Goal: Transaction & Acquisition: Purchase product/service

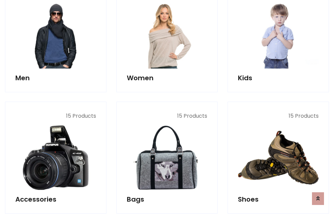
scroll to position [485, 0]
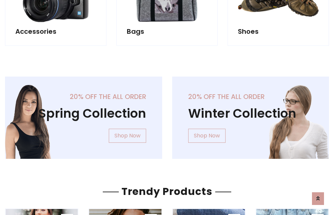
click at [167, 115] on div "20% off the all order Winter Collection Shop Now" at bounding box center [250, 122] width 167 height 93
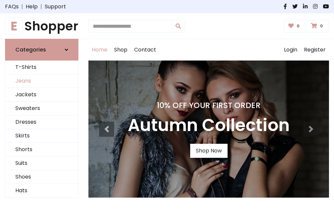
click at [42, 81] on link "Jeans" at bounding box center [41, 81] width 73 height 14
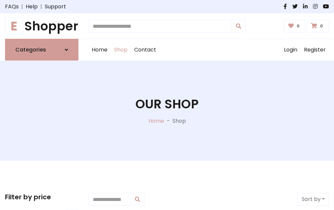
scroll to position [211, 0]
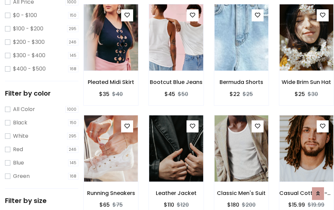
click at [111, 52] on img at bounding box center [111, 37] width 64 height 160
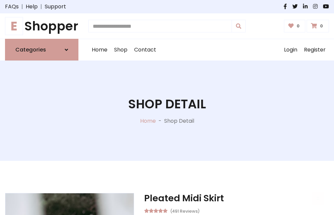
scroll to position [72, 0]
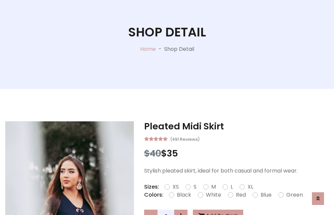
click at [240, 195] on label "Red" at bounding box center [241, 195] width 10 height 8
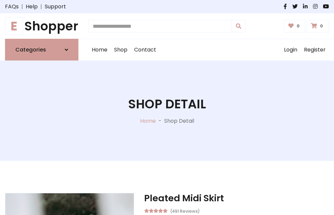
scroll to position [72, 0]
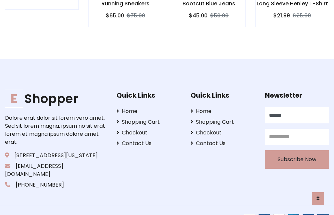
type input "******"
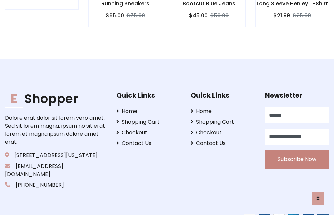
type input "**********"
click at [297, 151] on button "Subscribe Now" at bounding box center [297, 159] width 64 height 19
